Goal: Task Accomplishment & Management: Use online tool/utility

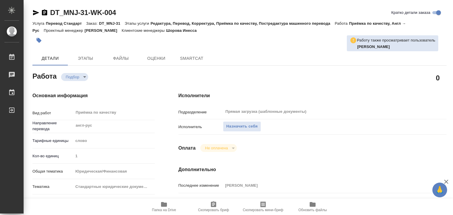
type textarea "x"
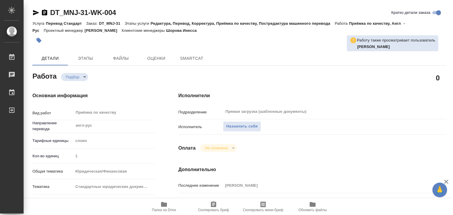
type textarea "x"
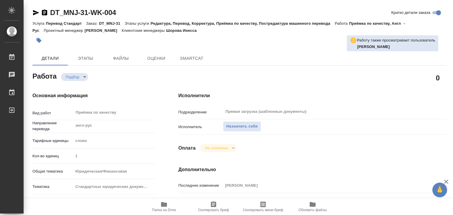
type textarea "x"
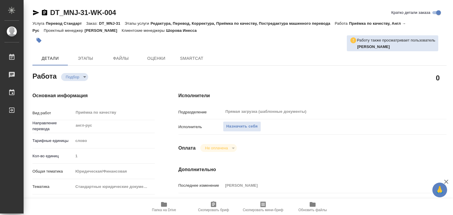
type textarea "x"
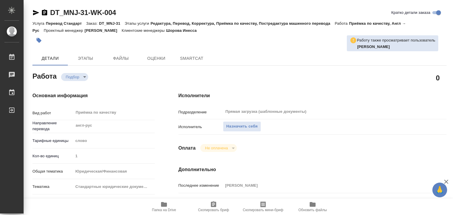
type textarea "x"
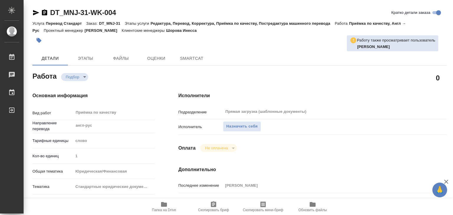
type textarea "x"
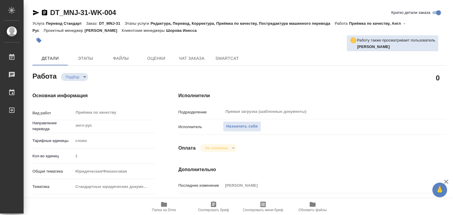
type textarea "x"
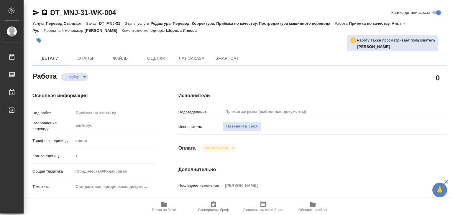
type textarea "x"
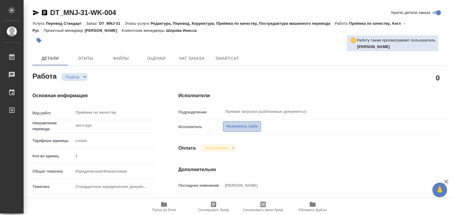
click at [237, 124] on span "Назначить себя" at bounding box center [241, 126] width 31 height 7
type textarea "x"
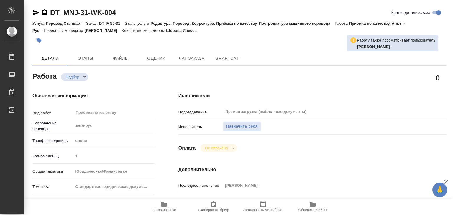
type textarea "x"
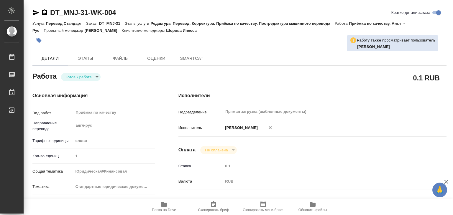
type textarea "x"
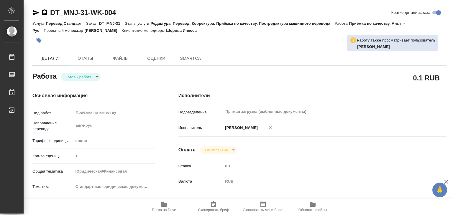
type textarea "x"
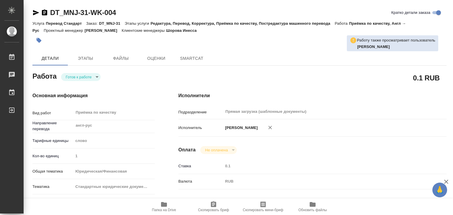
type textarea "x"
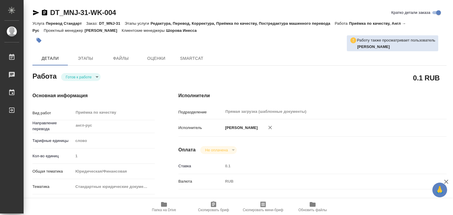
type textarea "x"
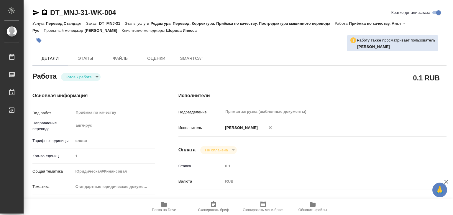
type textarea "x"
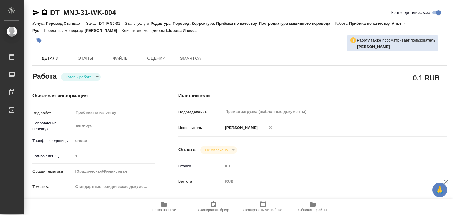
type textarea "x"
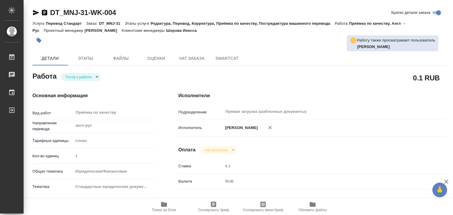
type textarea "x"
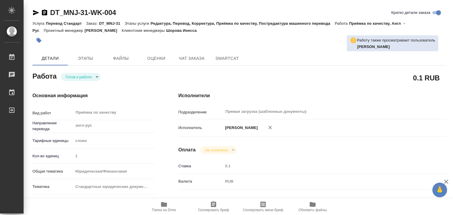
type textarea "x"
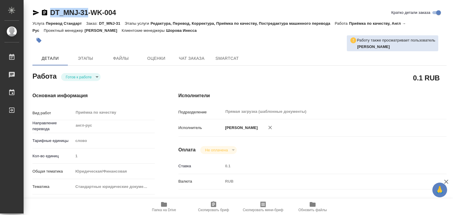
drag, startPoint x: 45, startPoint y: 5, endPoint x: 89, endPoint y: 13, distance: 44.9
copy link "DT_MNJ-31"
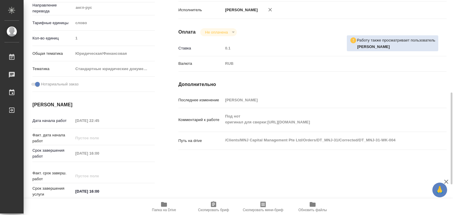
scroll to position [147, 0]
